Goal: Transaction & Acquisition: Purchase product/service

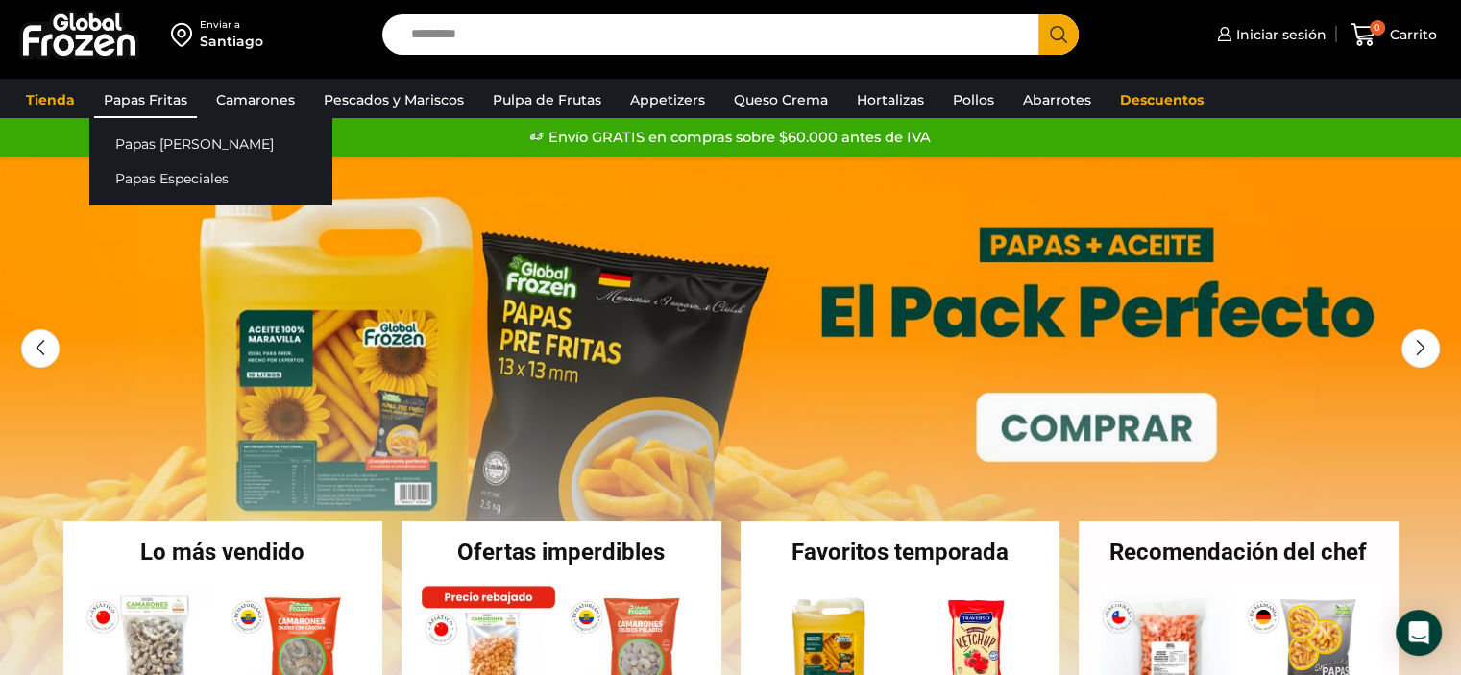
click at [115, 99] on link "Papas Fritas" at bounding box center [145, 100] width 103 height 36
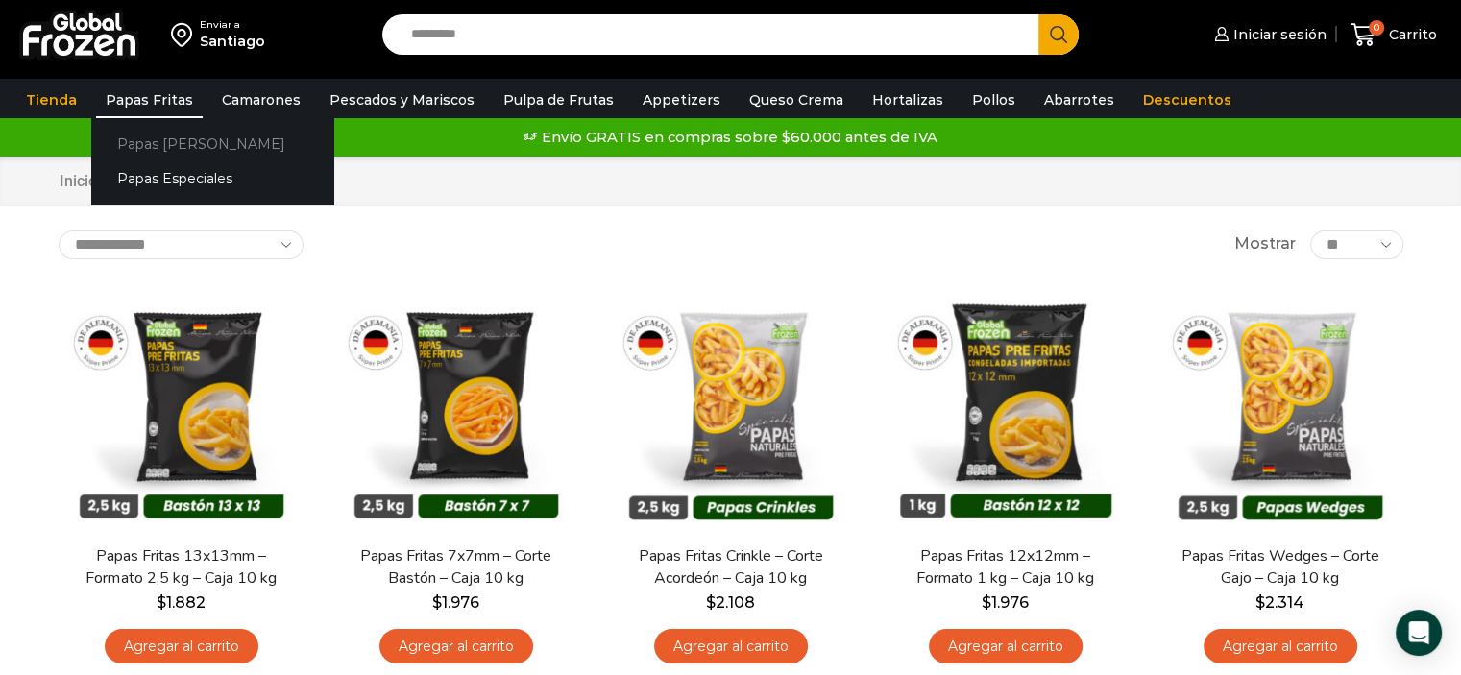
click at [173, 140] on link "Papas [PERSON_NAME]" at bounding box center [212, 144] width 242 height 36
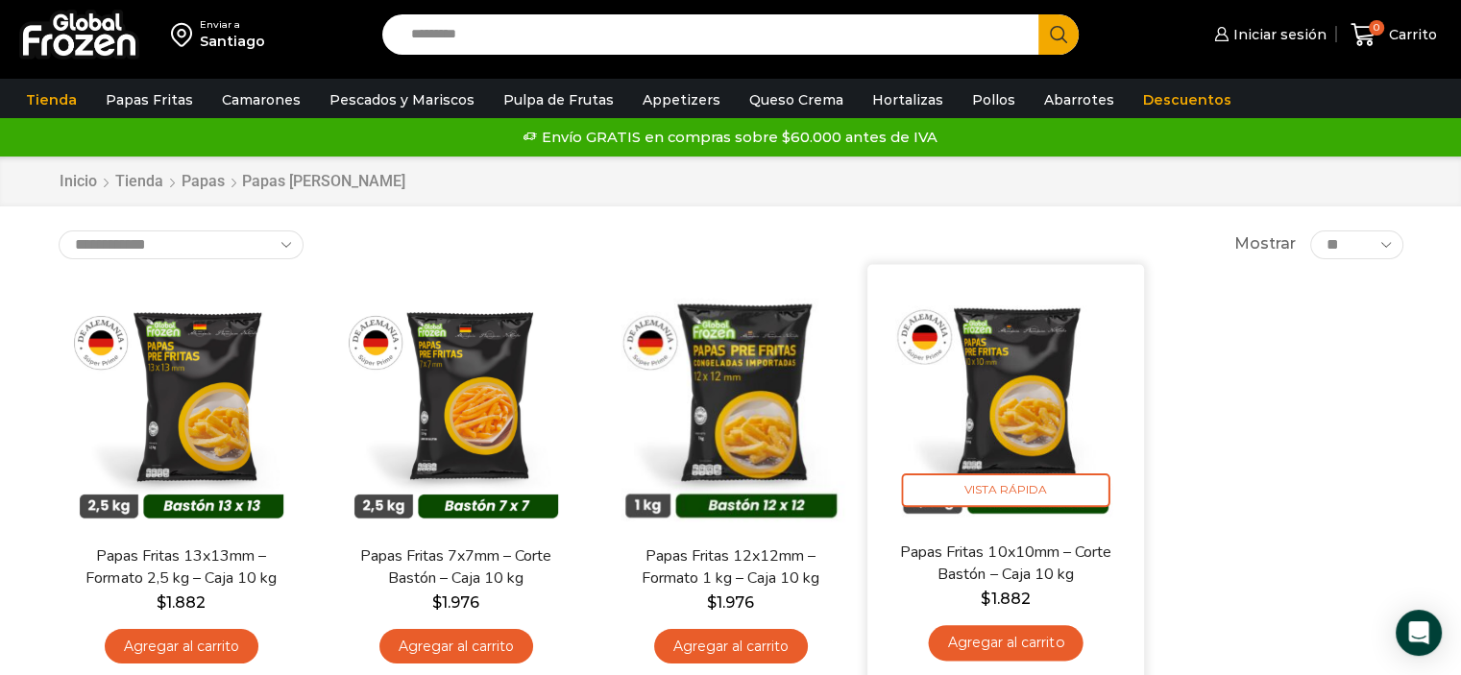
click at [1025, 375] on img at bounding box center [1006, 402] width 248 height 248
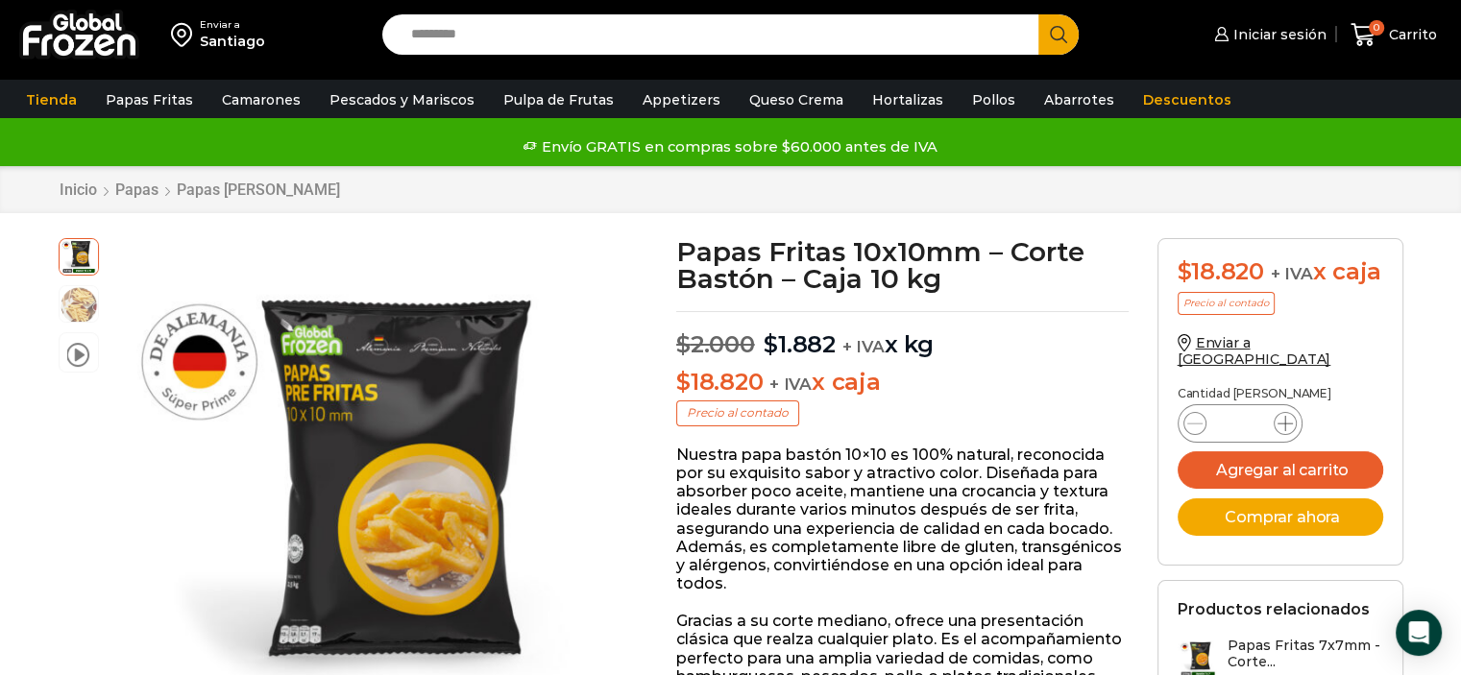
click at [1283, 431] on icon at bounding box center [1284, 423] width 15 height 15
type input "*"
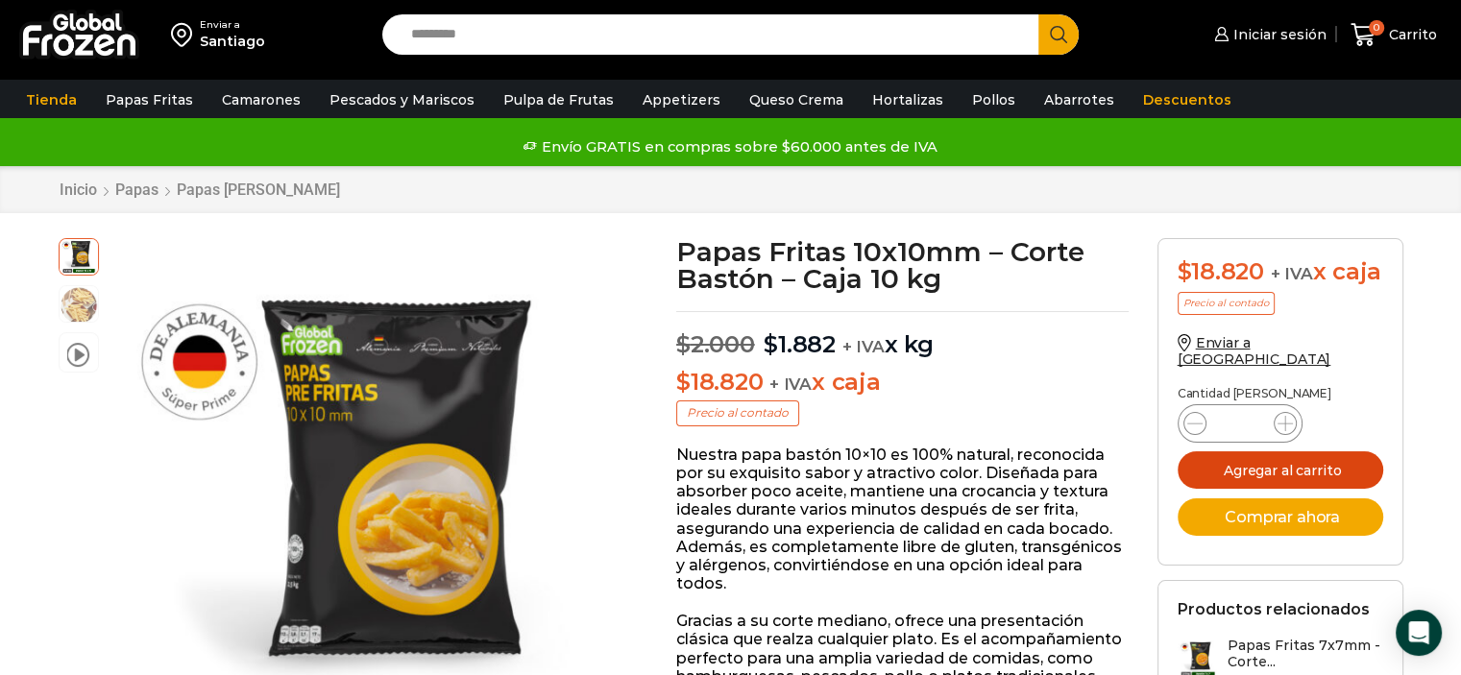
click at [1302, 481] on button "Agregar al carrito" at bounding box center [1279, 469] width 205 height 37
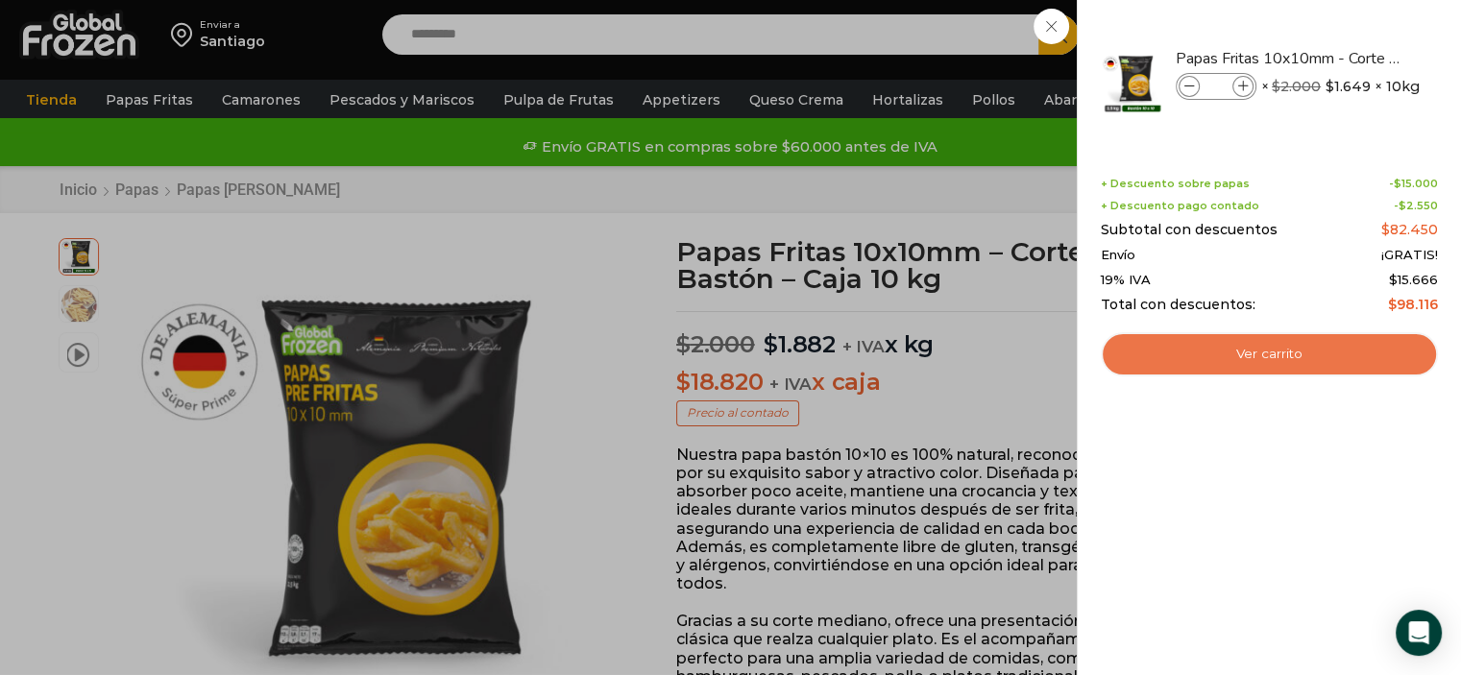
click at [1297, 359] on link "Ver carrito" at bounding box center [1268, 354] width 337 height 44
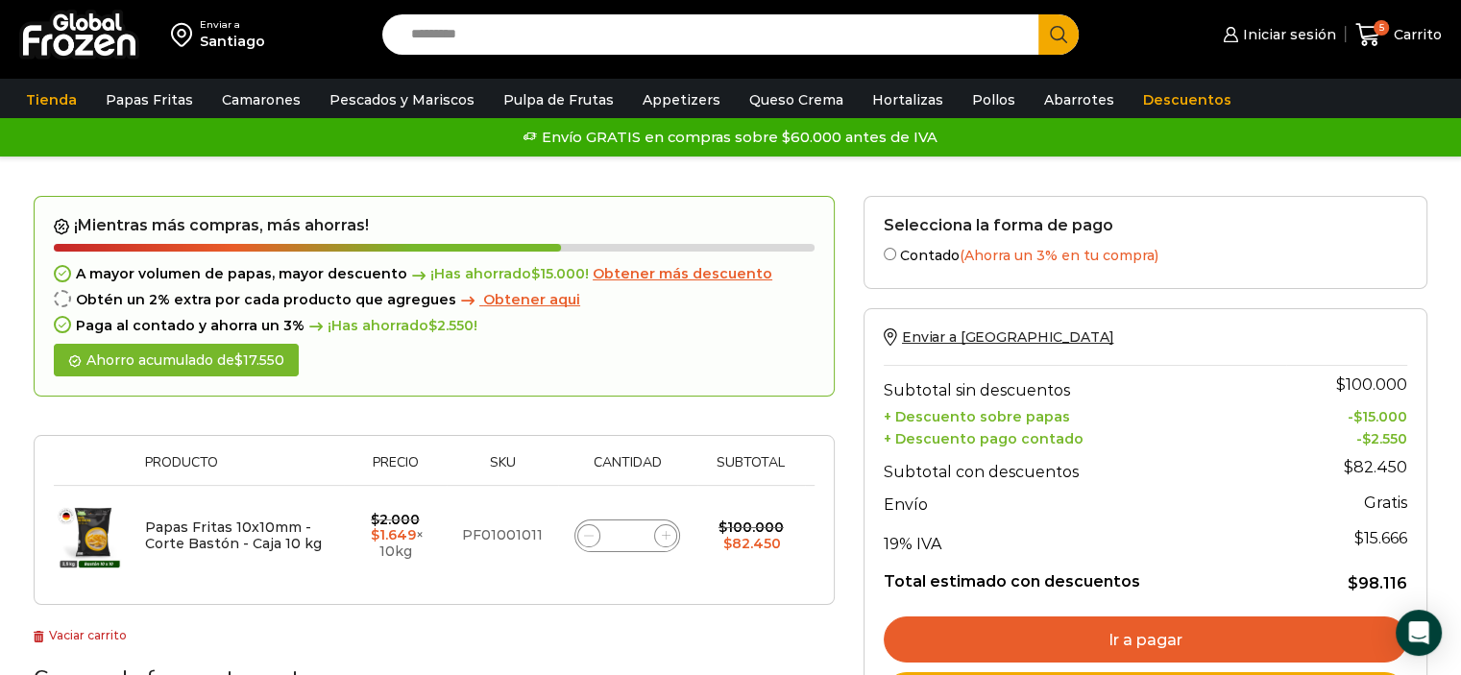
click at [1182, 625] on link "Ir a pagar" at bounding box center [1144, 639] width 523 height 46
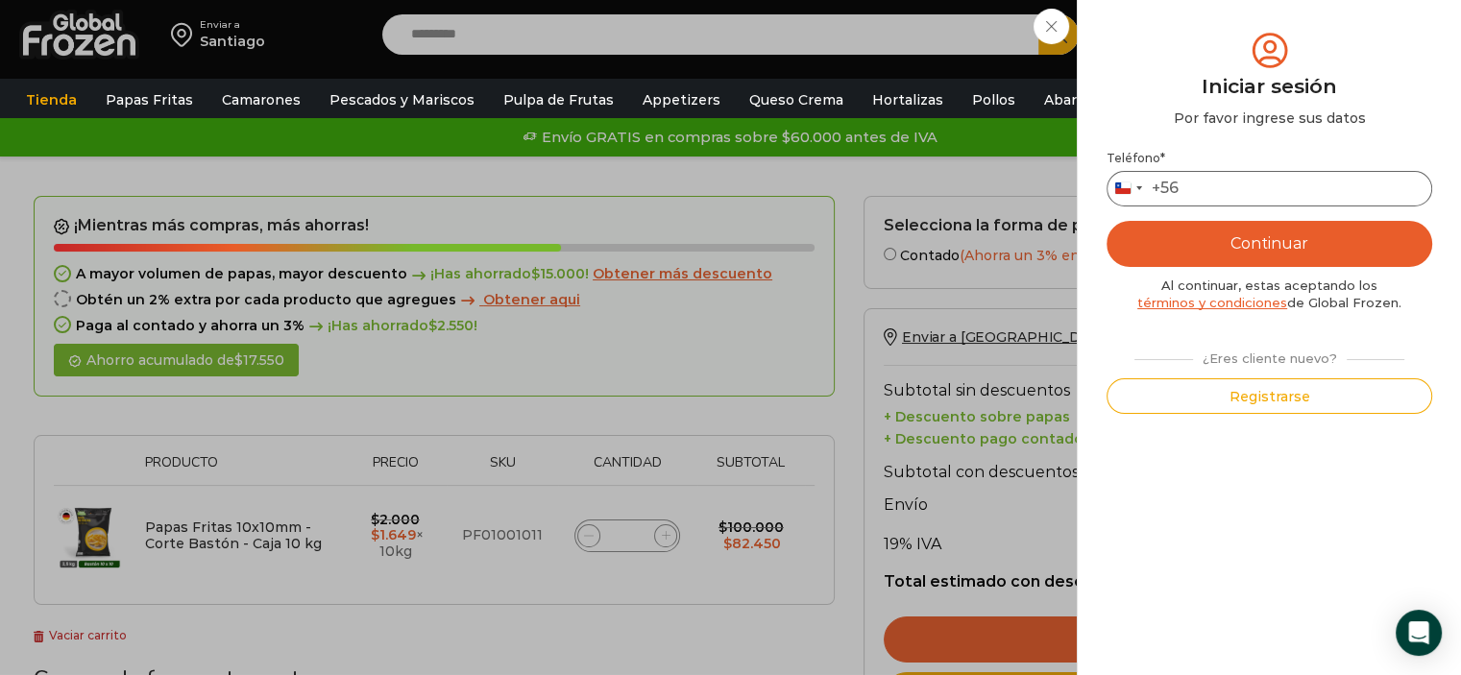
click at [1260, 200] on input "Teléfono *" at bounding box center [1269, 189] width 326 height 36
type input "*********"
click at [1269, 237] on button "Continuar" at bounding box center [1269, 244] width 326 height 46
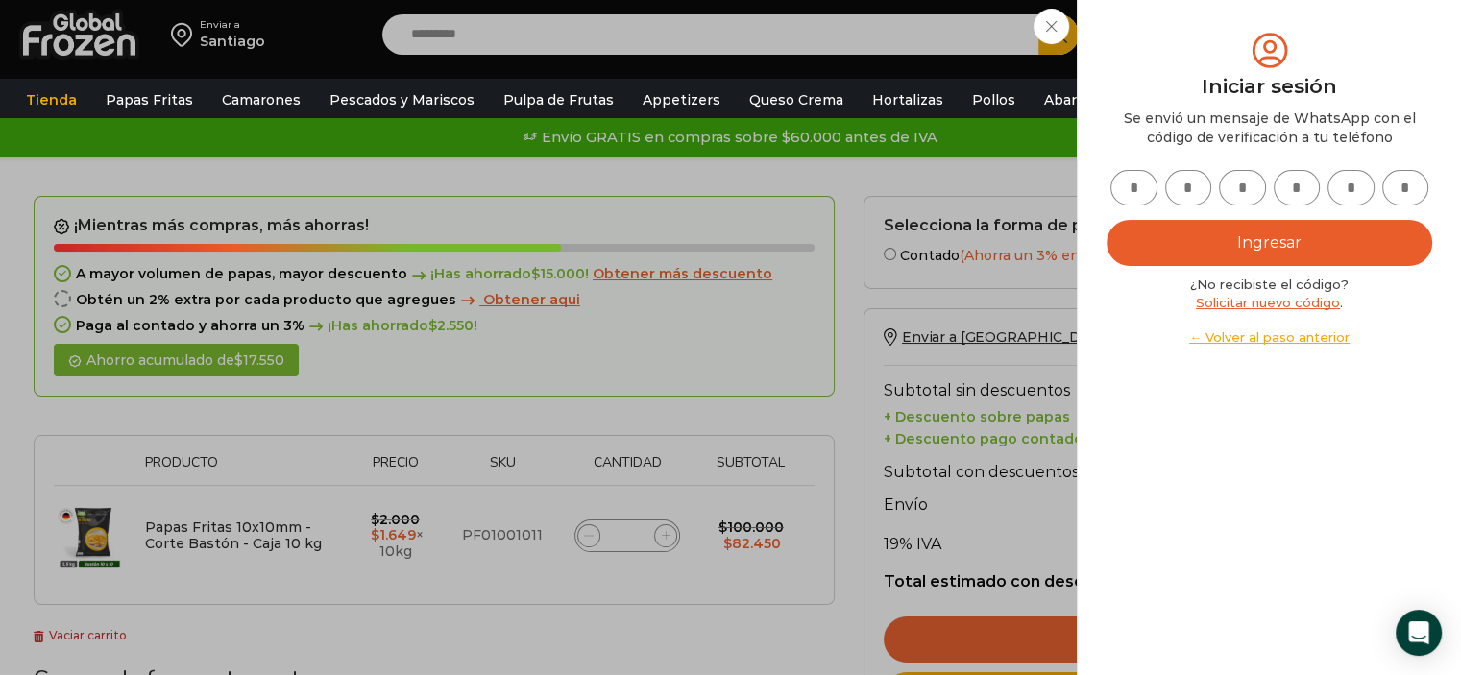
click at [1137, 194] on input "text" at bounding box center [1133, 188] width 47 height 36
type input "*"
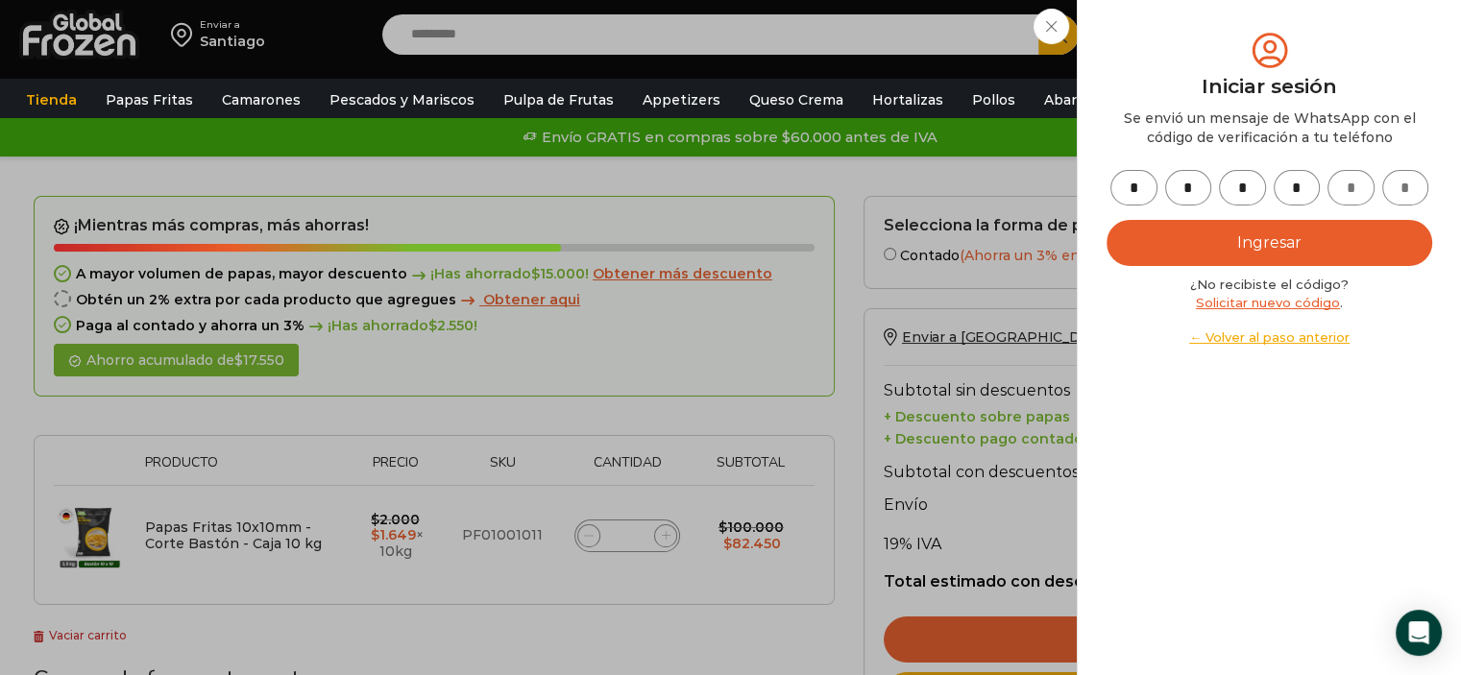
type input "*"
click at [1233, 237] on button "Ingresar" at bounding box center [1269, 243] width 326 height 46
click at [1333, 254] on button "Ingresar" at bounding box center [1269, 243] width 326 height 46
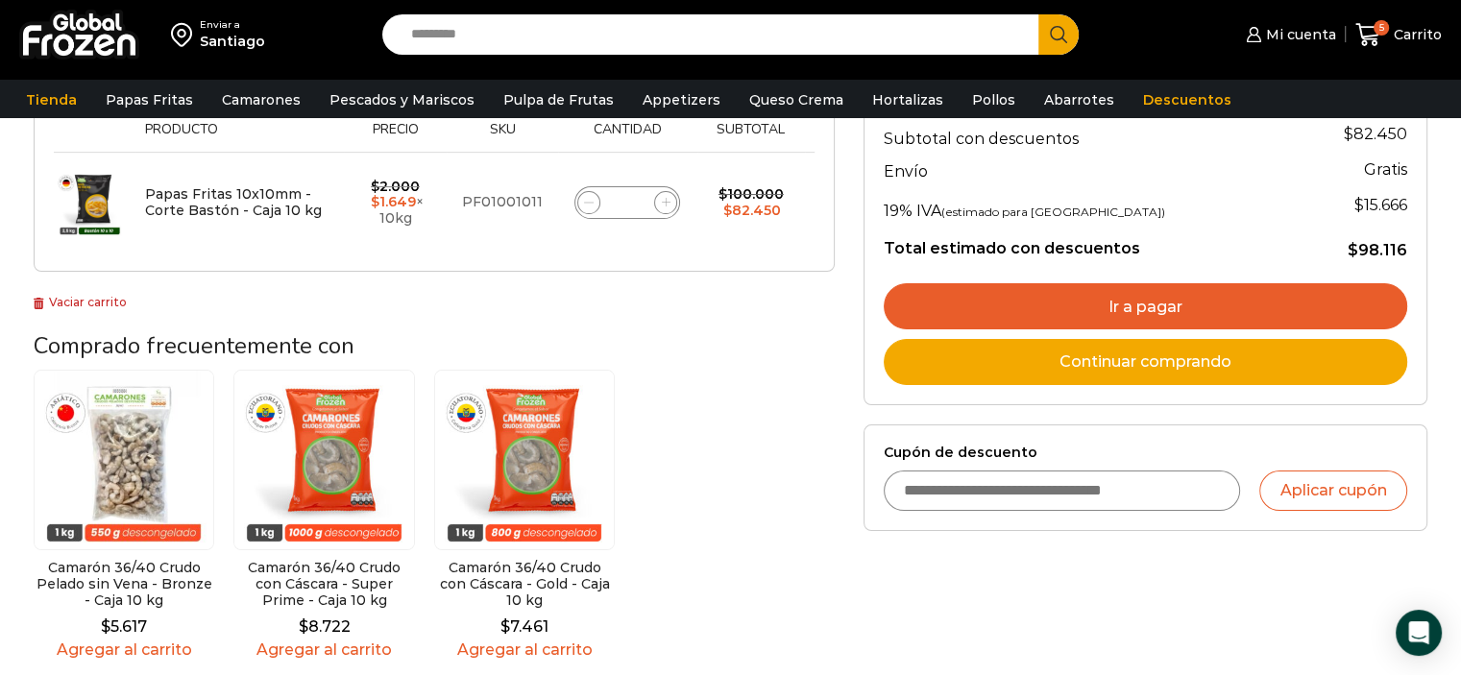
scroll to position [384, 0]
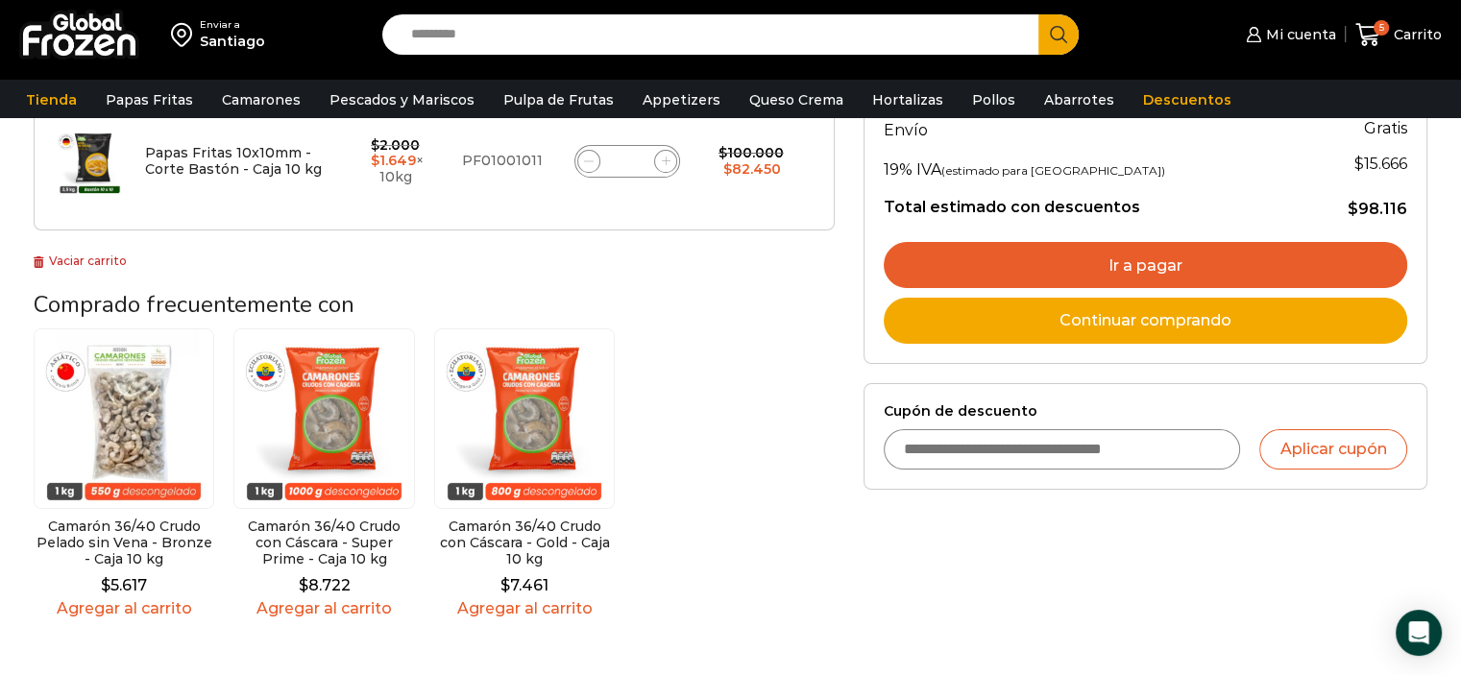
click at [1036, 264] on link "Ir a pagar" at bounding box center [1144, 265] width 523 height 46
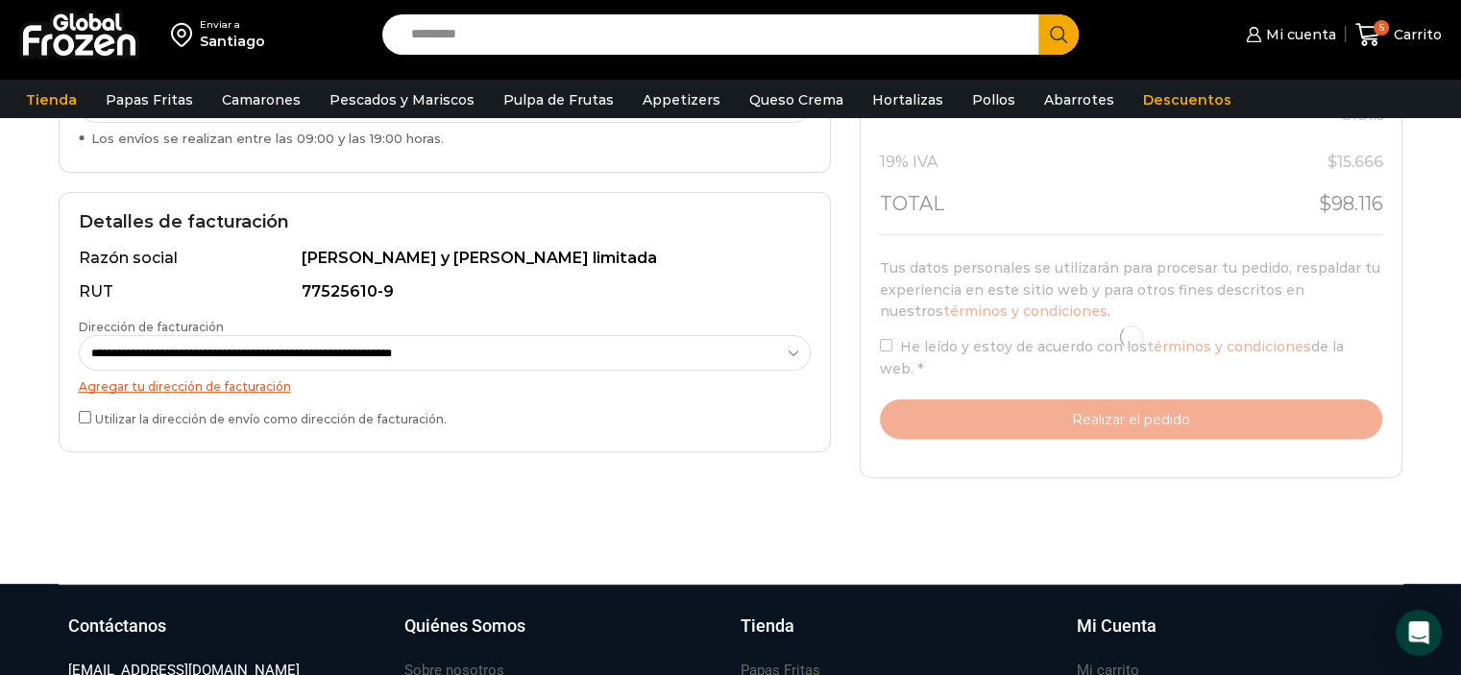
scroll to position [480, 0]
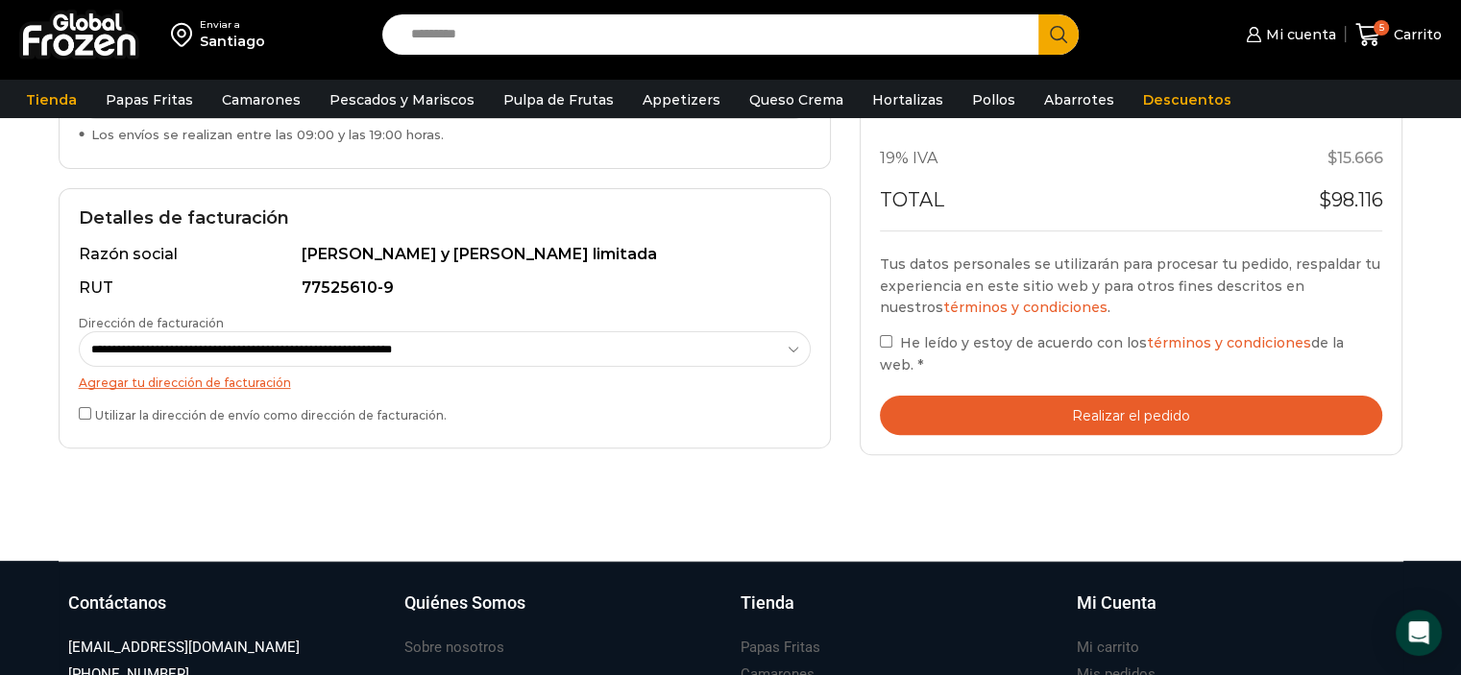
click at [974, 396] on button "Realizar el pedido" at bounding box center [1131, 415] width 503 height 39
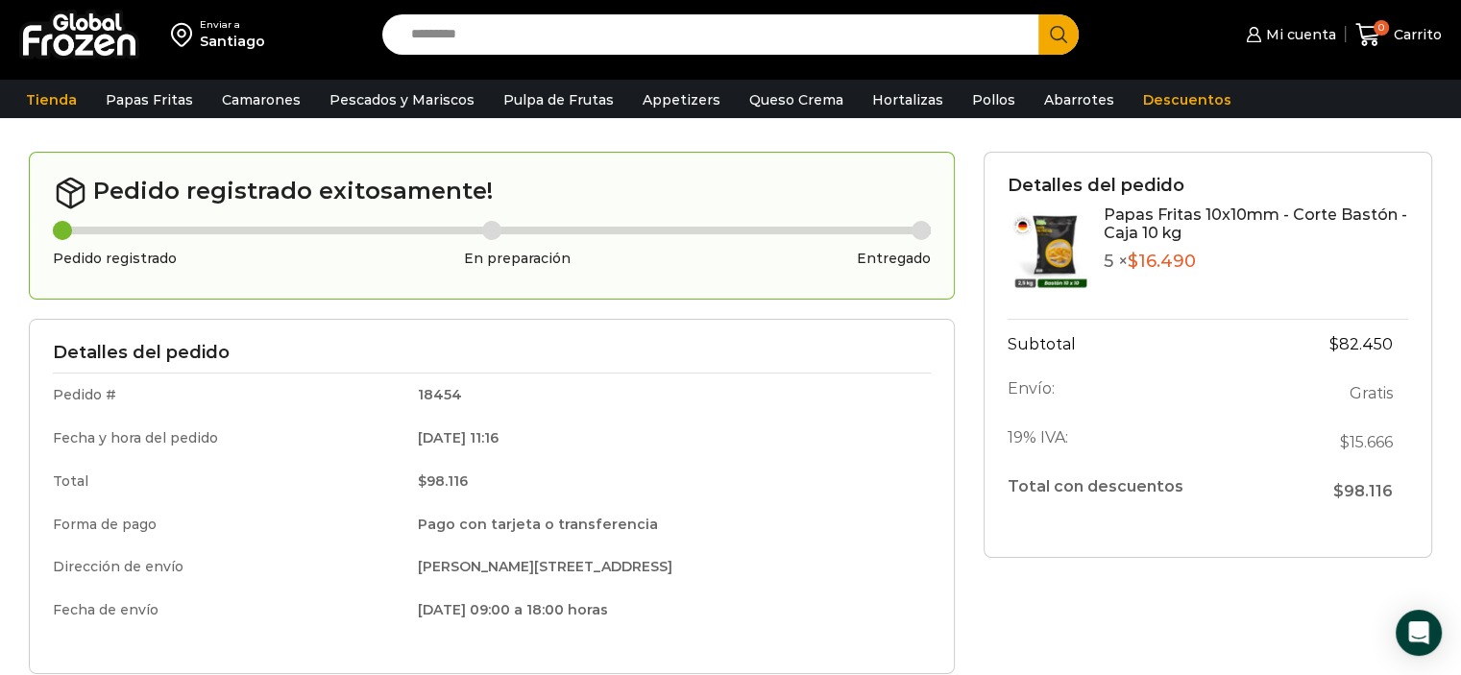
scroll to position [96, 0]
